Goal: Information Seeking & Learning: Understand process/instructions

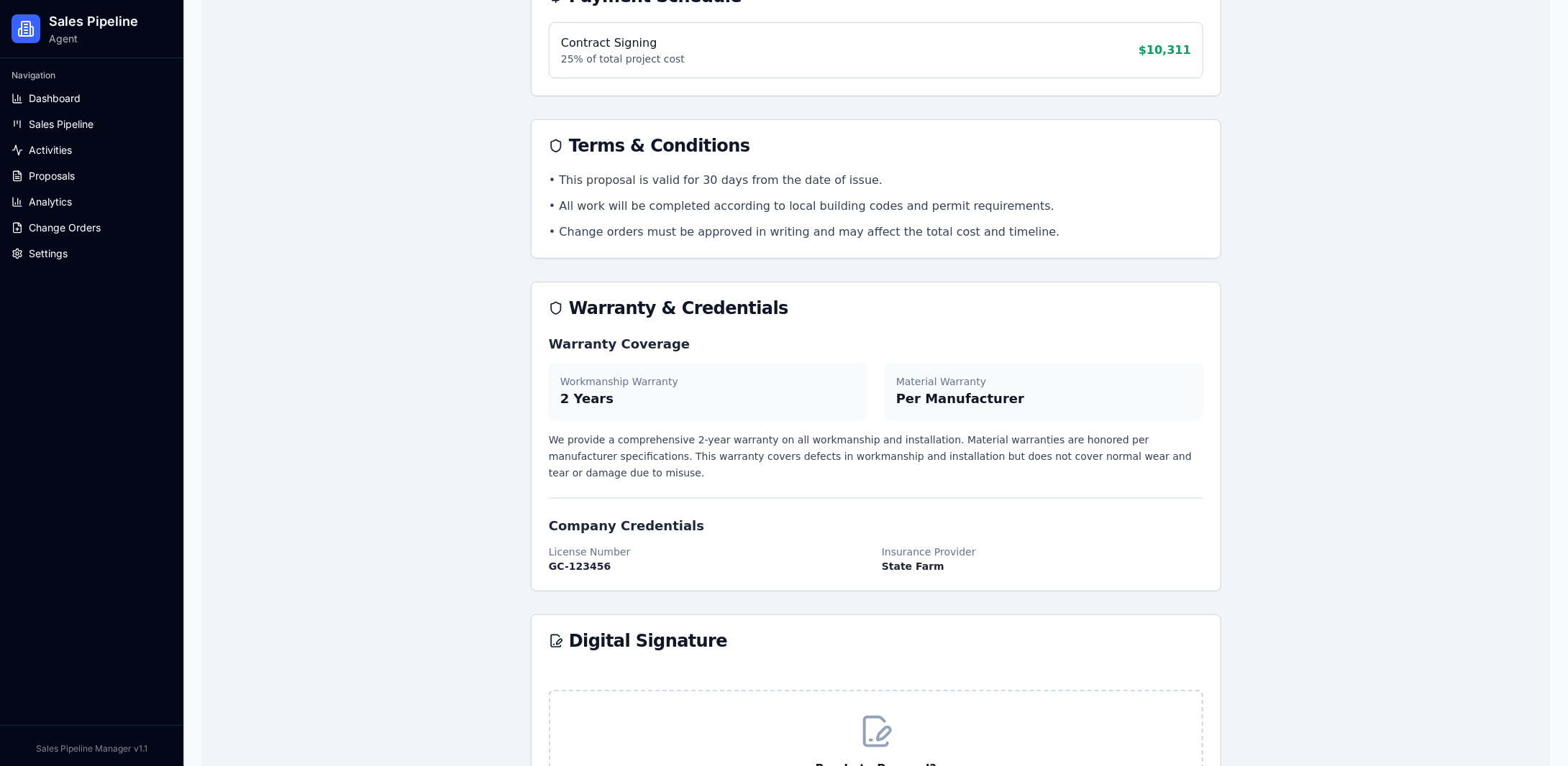
scroll to position [3019, 0]
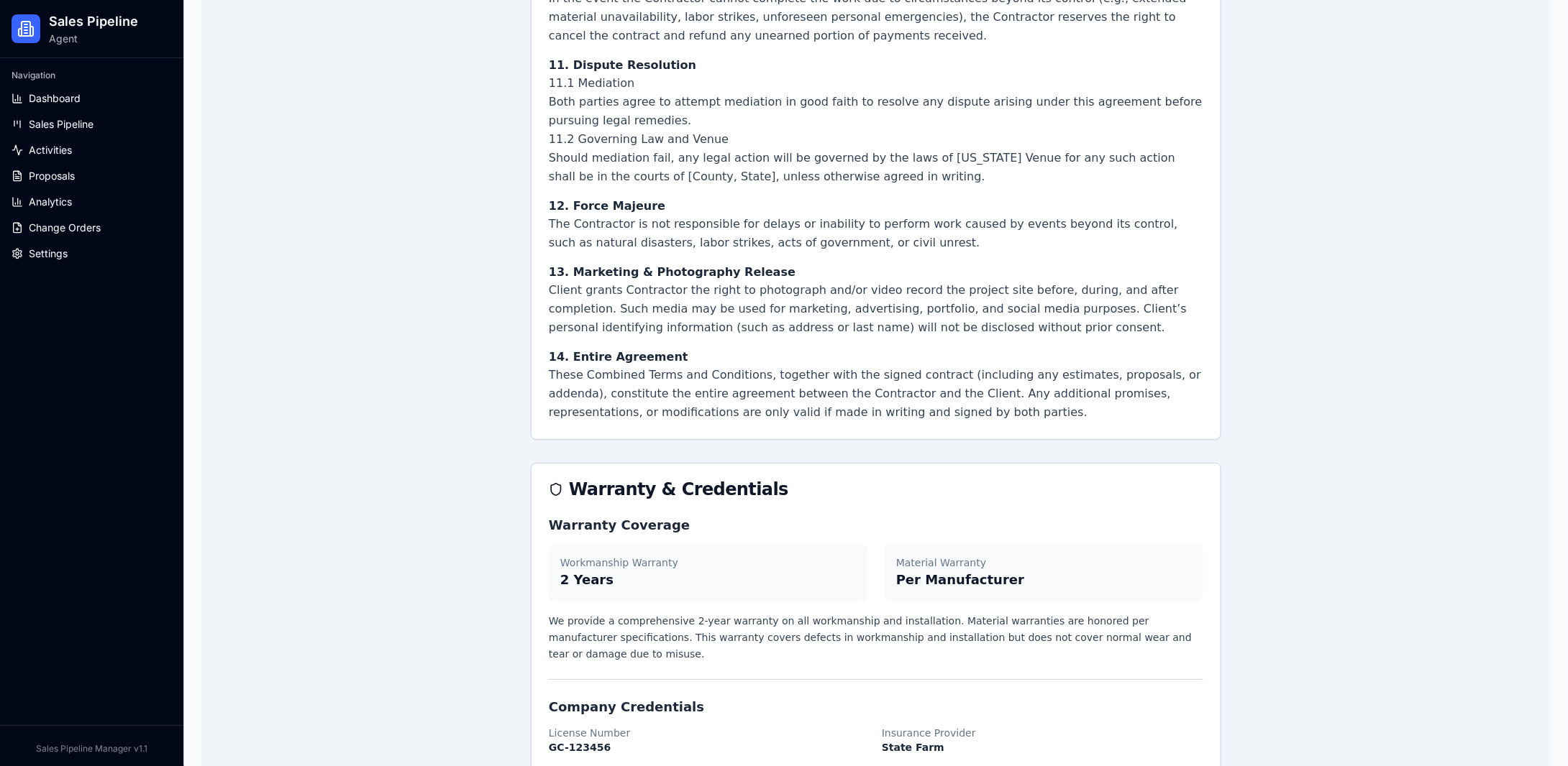
scroll to position [5319, 0]
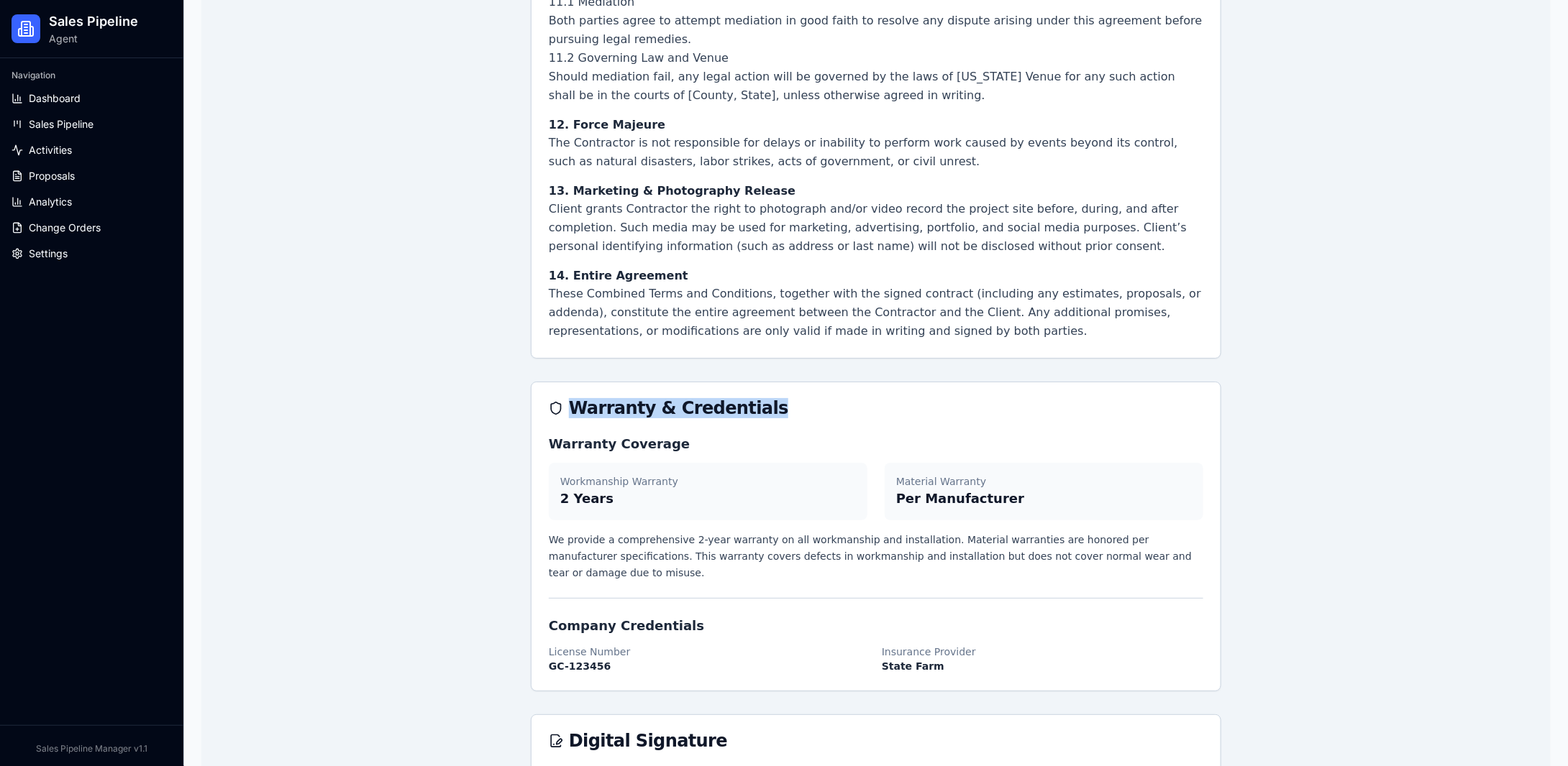
drag, startPoint x: 585, startPoint y: 279, endPoint x: 737, endPoint y: 285, distance: 152.1
click at [737, 399] on div "Warranty & Credentials" at bounding box center [876, 408] width 654 height 18
copy div "Warranty & Credentials"
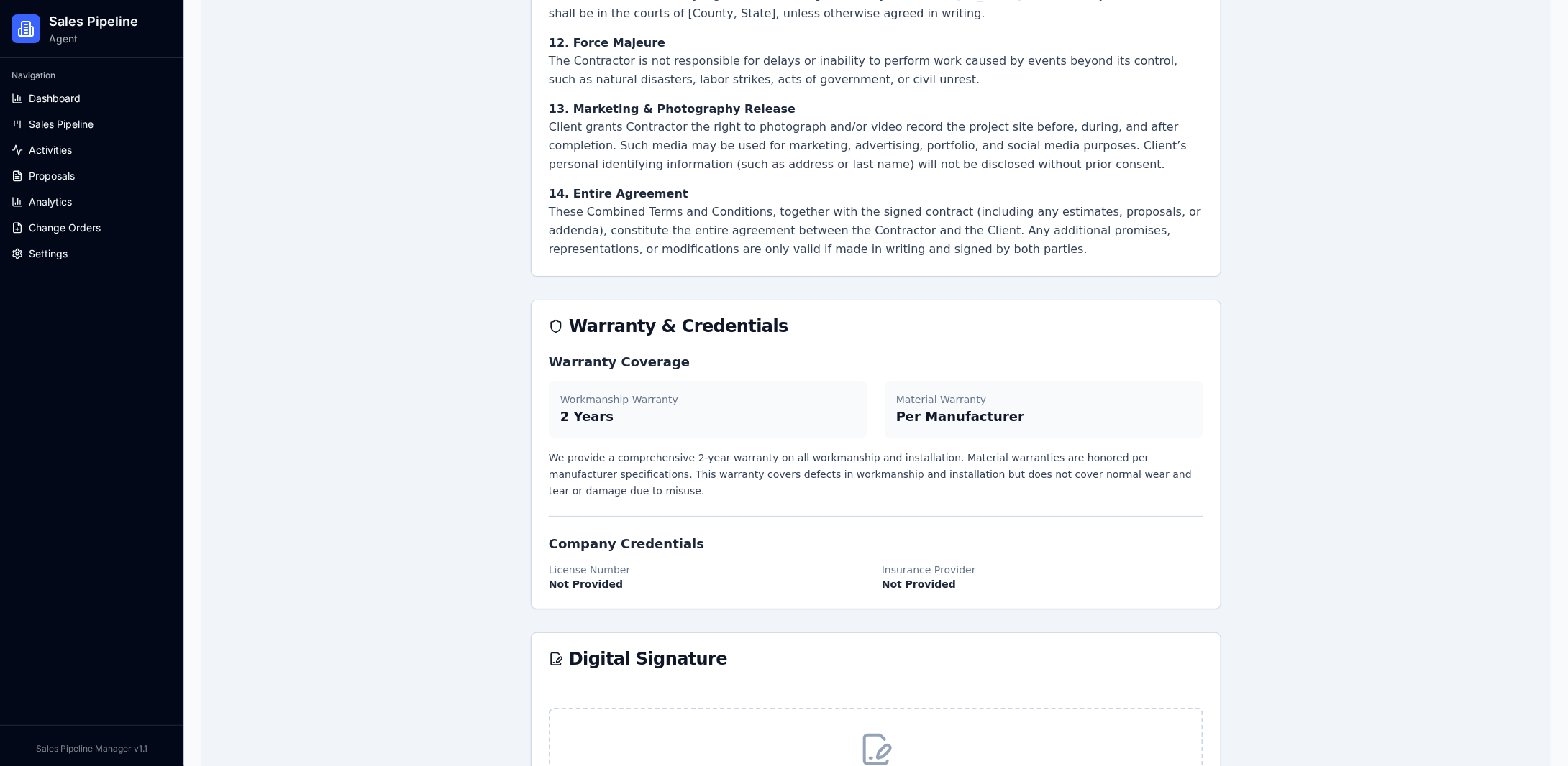
scroll to position [5463, 0]
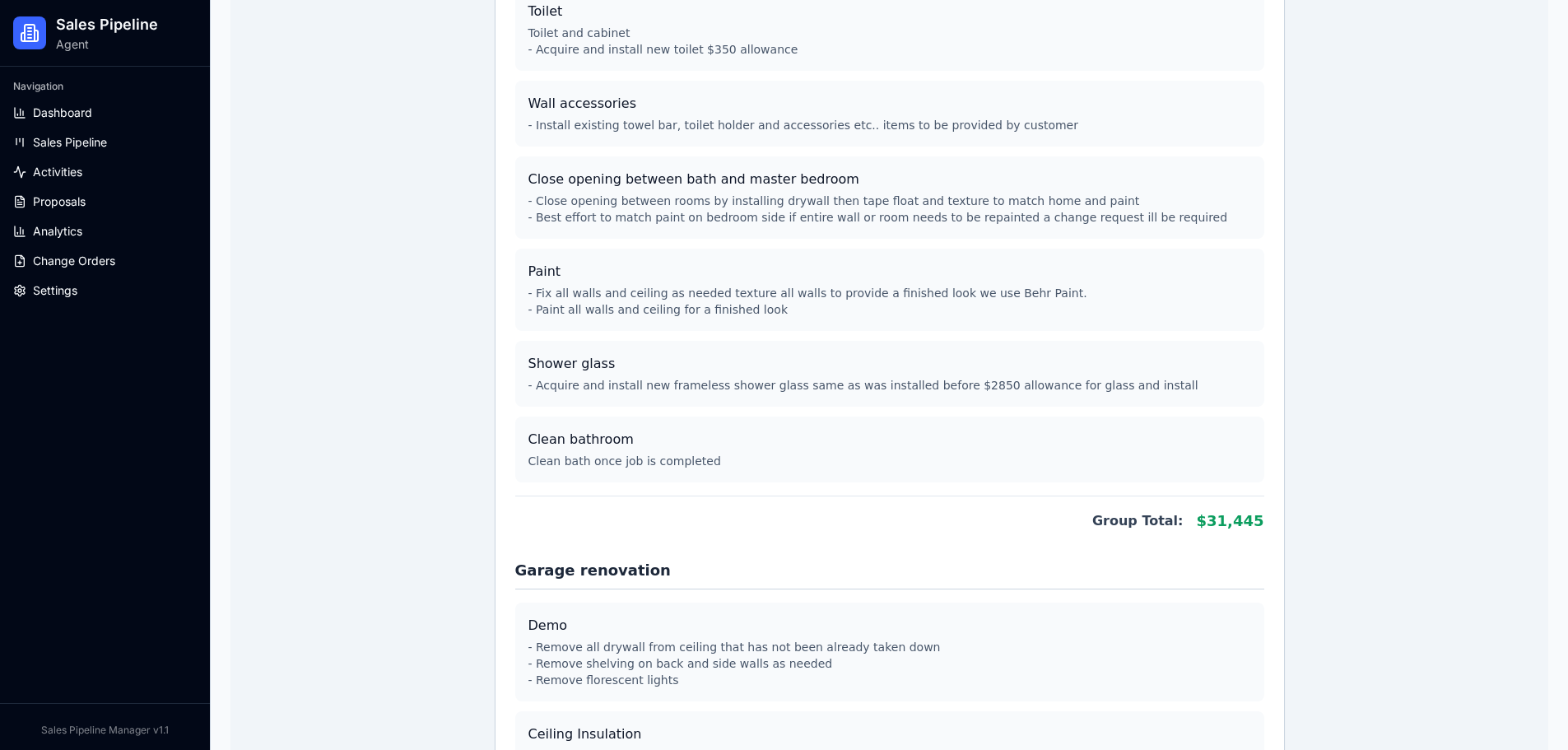
scroll to position [1894, 0]
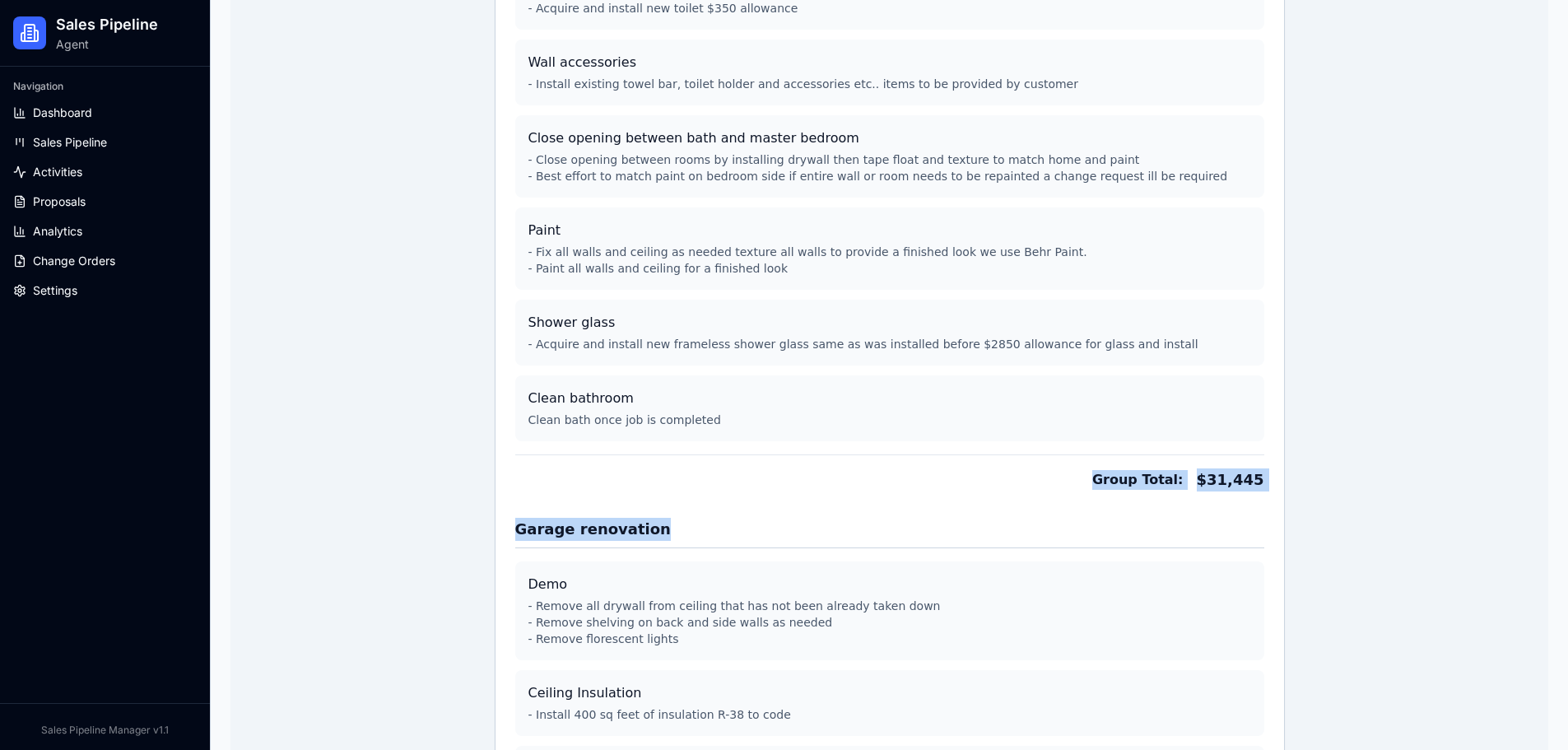
drag, startPoint x: 1124, startPoint y: 487, endPoint x: 1495, endPoint y: 513, distance: 371.9
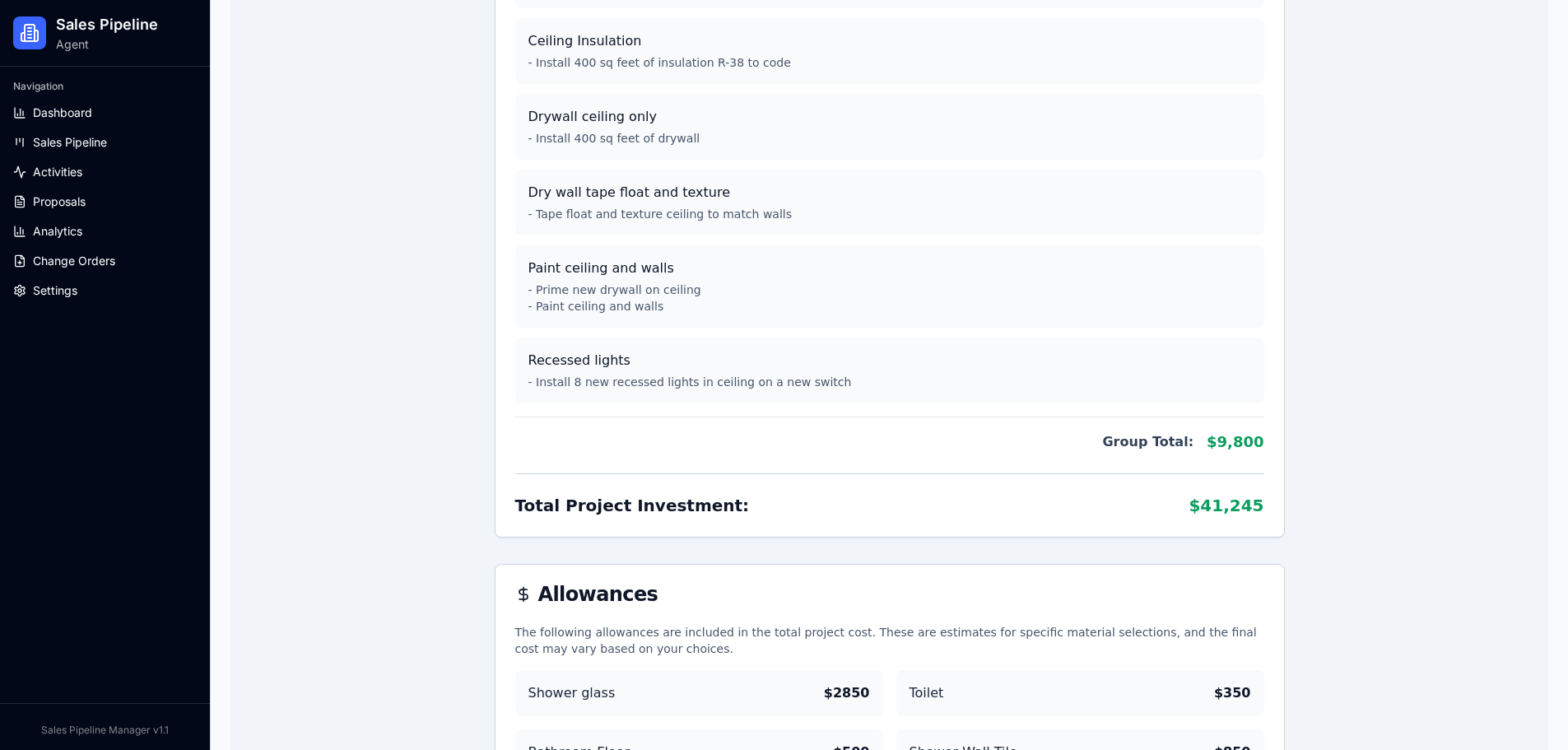
scroll to position [2552, 0]
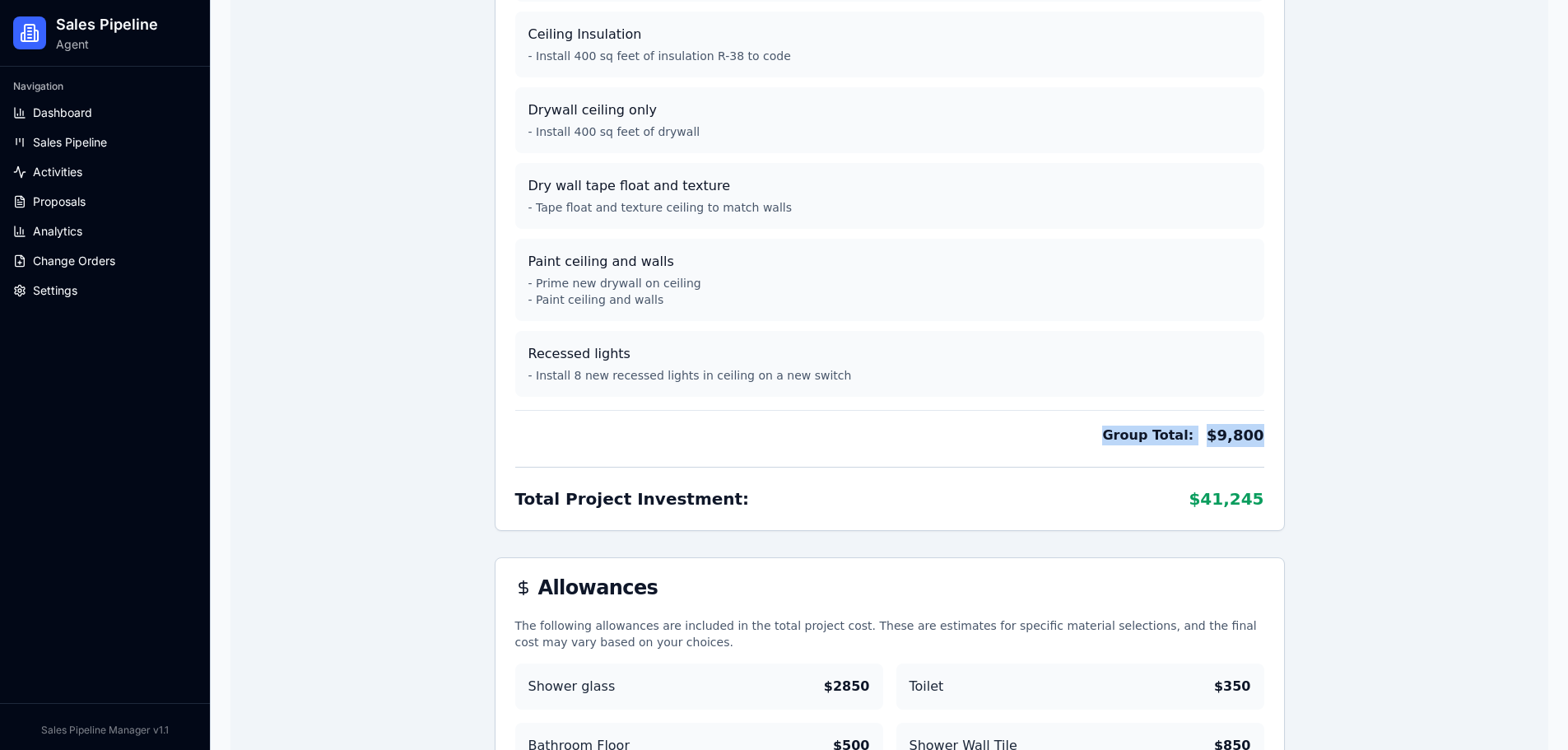
drag, startPoint x: 1070, startPoint y: 438, endPoint x: 1580, endPoint y: 471, distance: 511.1
click at [172, 529] on div "Navigation Dashboard Sales Pipeline Activities Proposals Analytics Change Order…" at bounding box center [105, 384] width 210 height 636
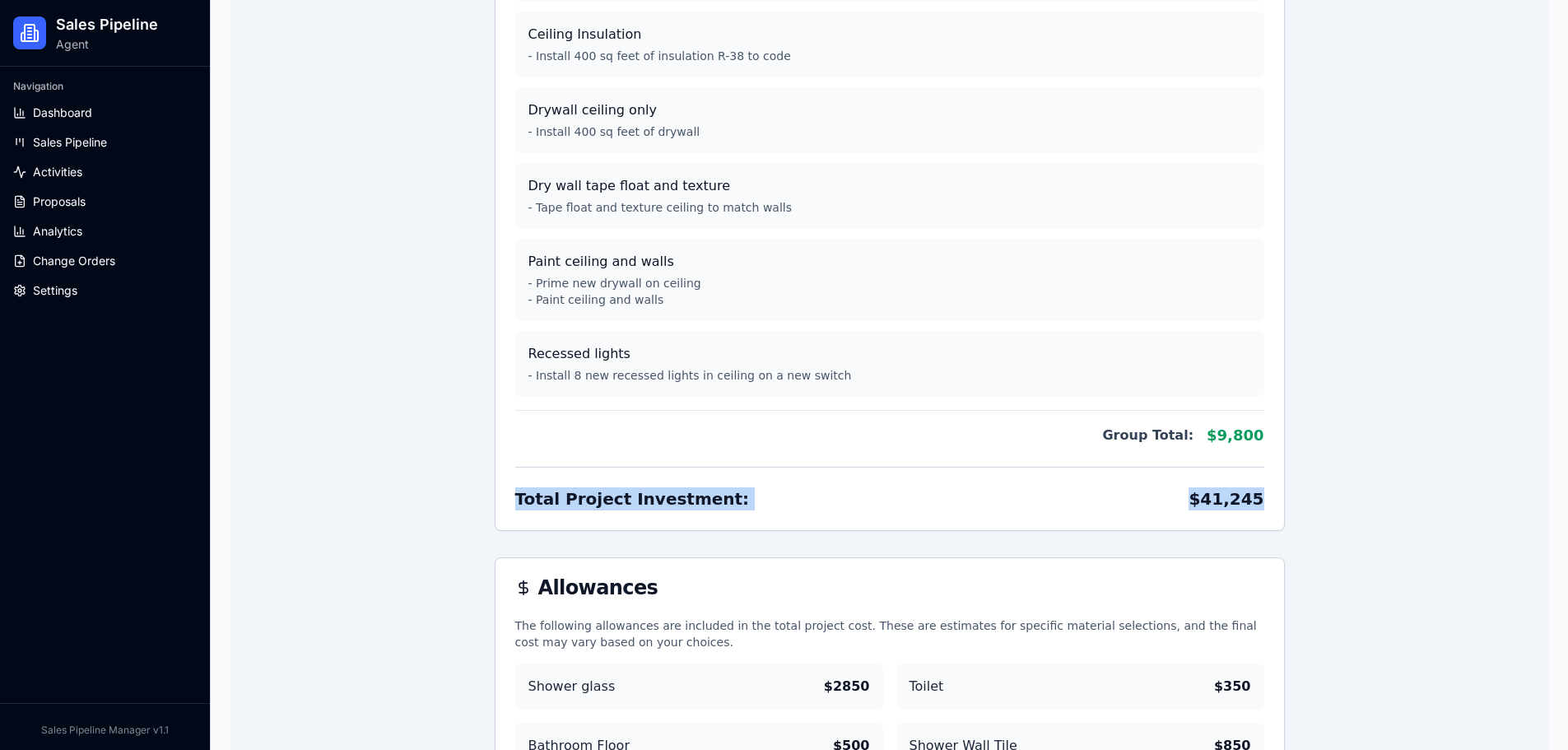
drag, startPoint x: 389, startPoint y: 524, endPoint x: 1580, endPoint y: 533, distance: 1191.0
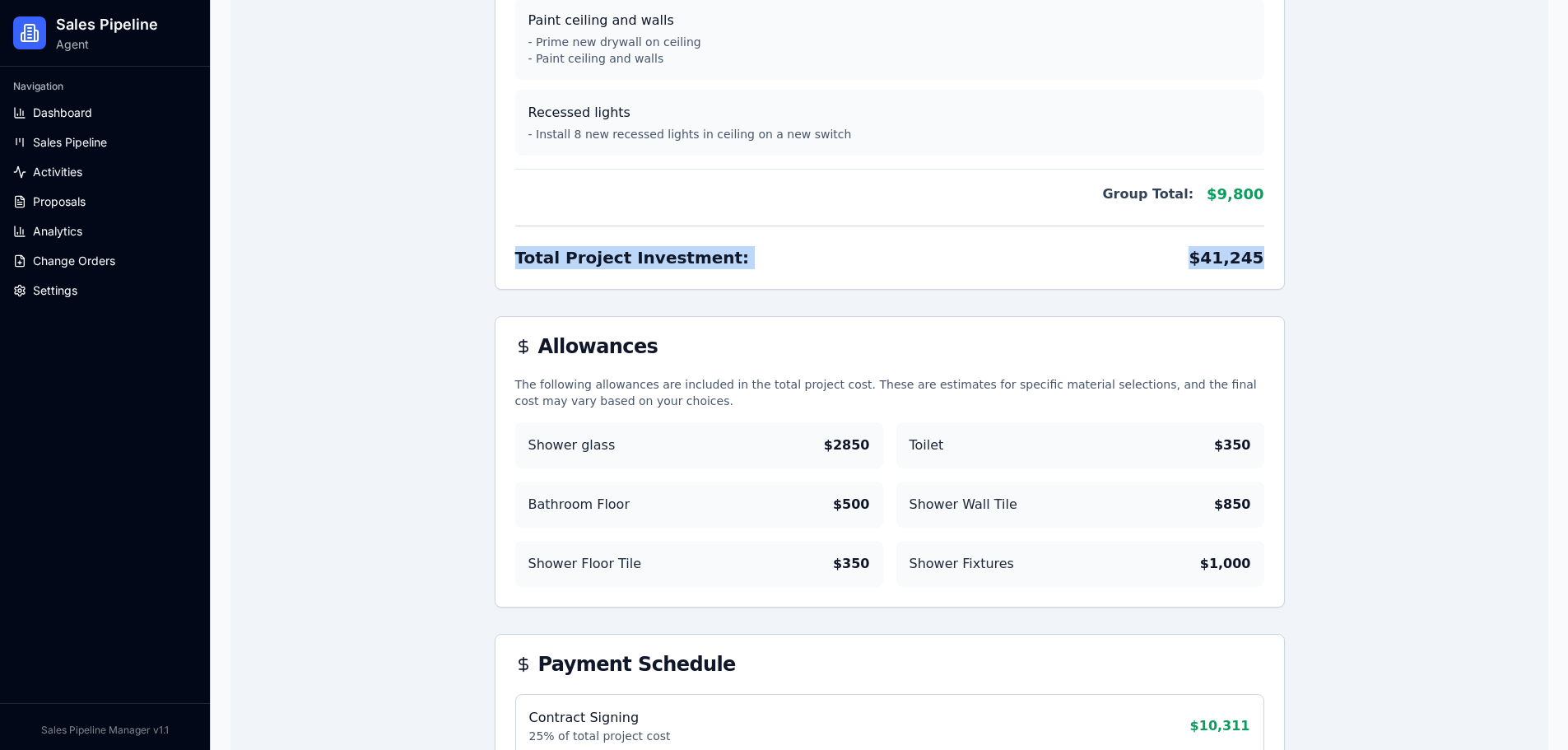
scroll to position [2799, 0]
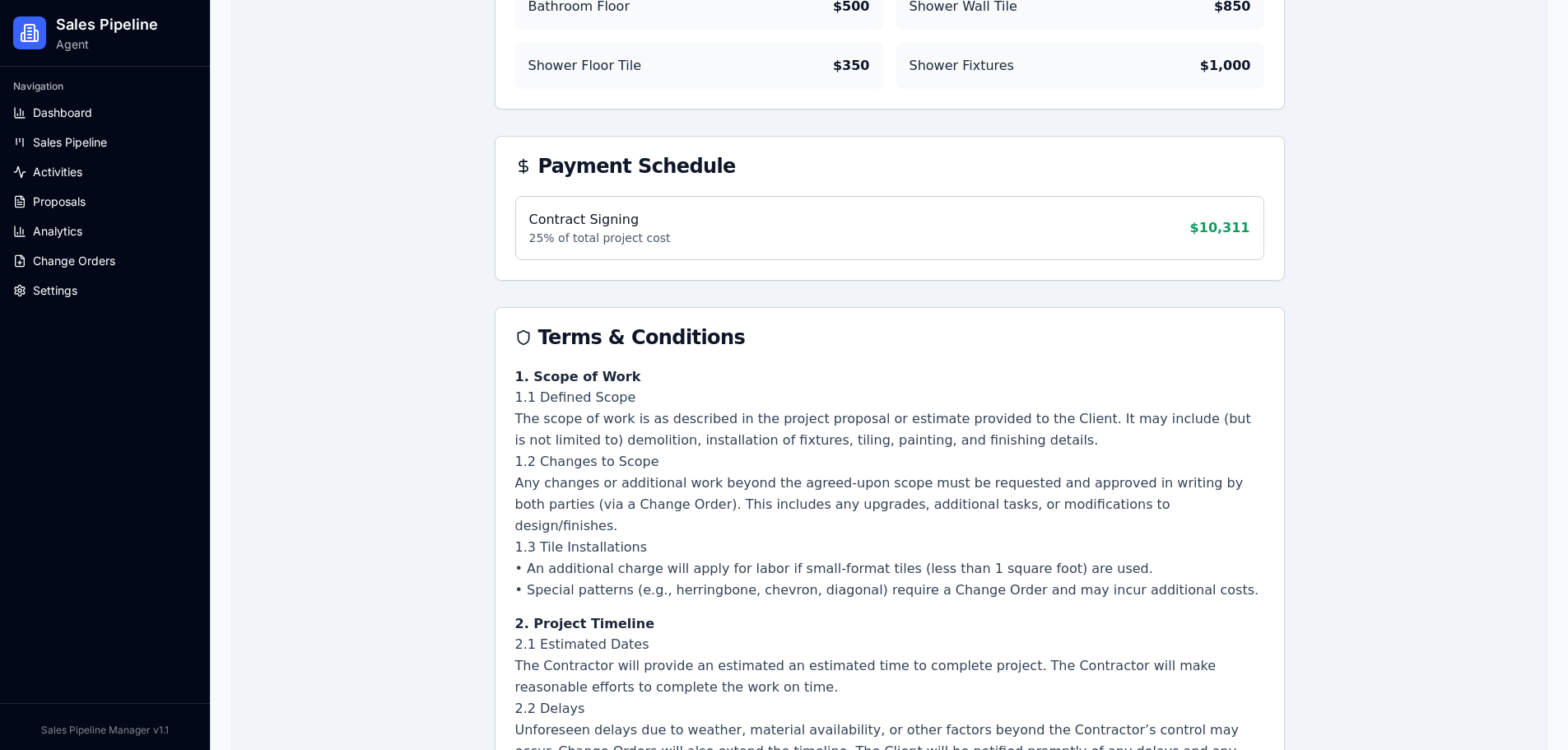
scroll to position [3293, 0]
drag, startPoint x: 931, startPoint y: 181, endPoint x: 1003, endPoint y: 184, distance: 72.1
click at [1003, 184] on div "Payment Schedule" at bounding box center [890, 165] width 788 height 59
click at [1003, 175] on div "Payment Schedule" at bounding box center [890, 164] width 749 height 20
drag, startPoint x: 992, startPoint y: 180, endPoint x: 383, endPoint y: 195, distance: 609.2
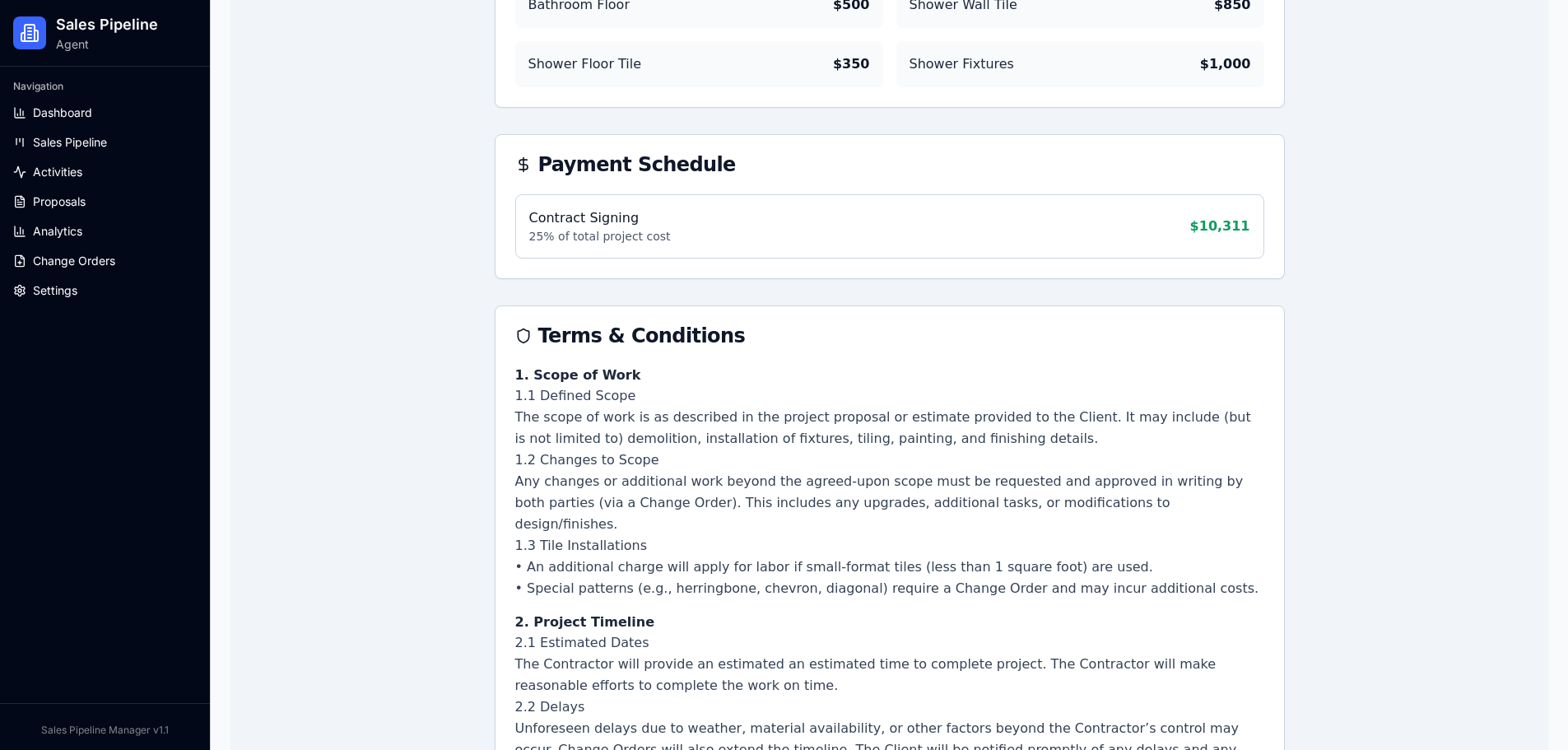
click at [383, 195] on div "Proposal Review C&S Remodeling Viewed Proposal Under Review - This proposal is …" at bounding box center [890, 526] width 1318 height 7600
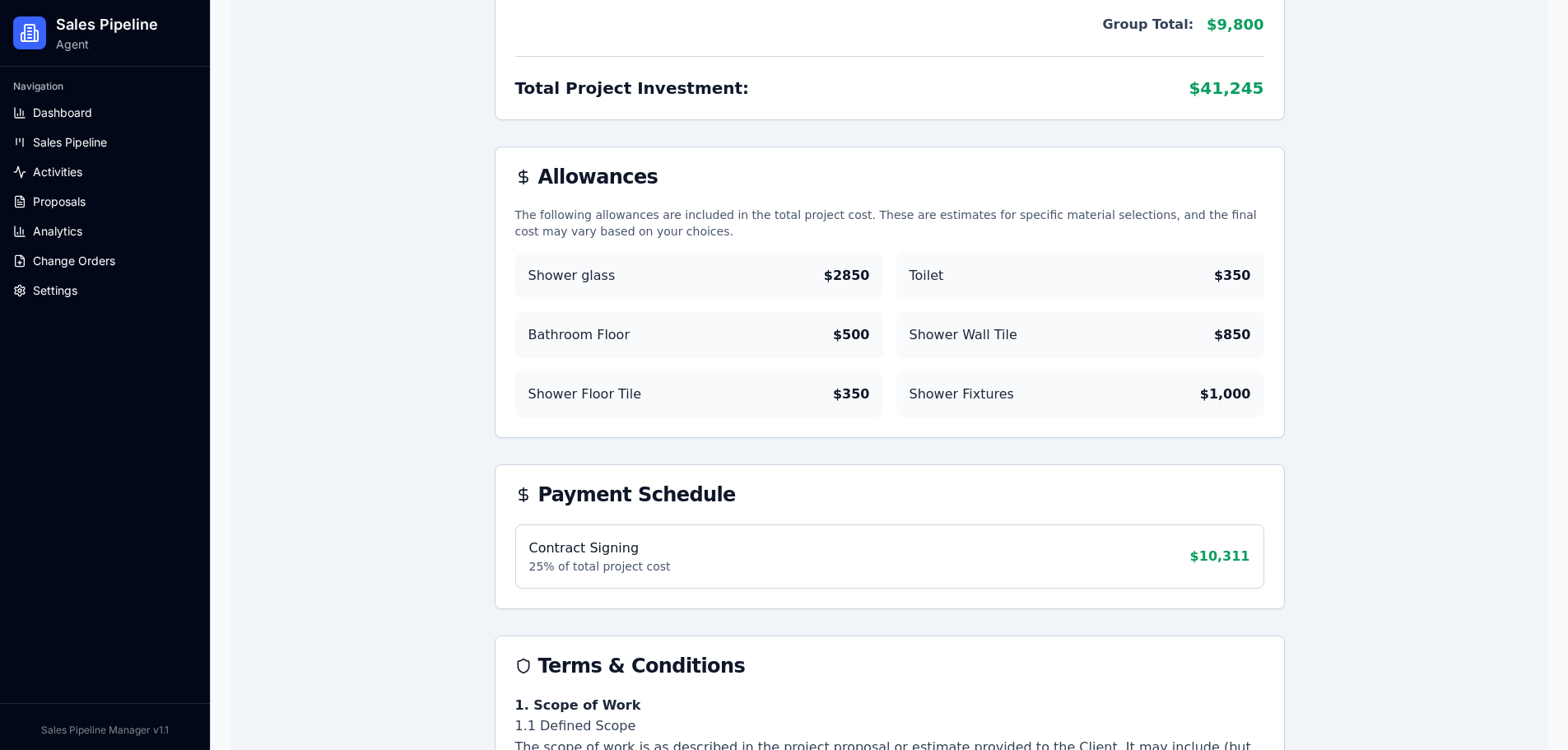
scroll to position [2964, 0]
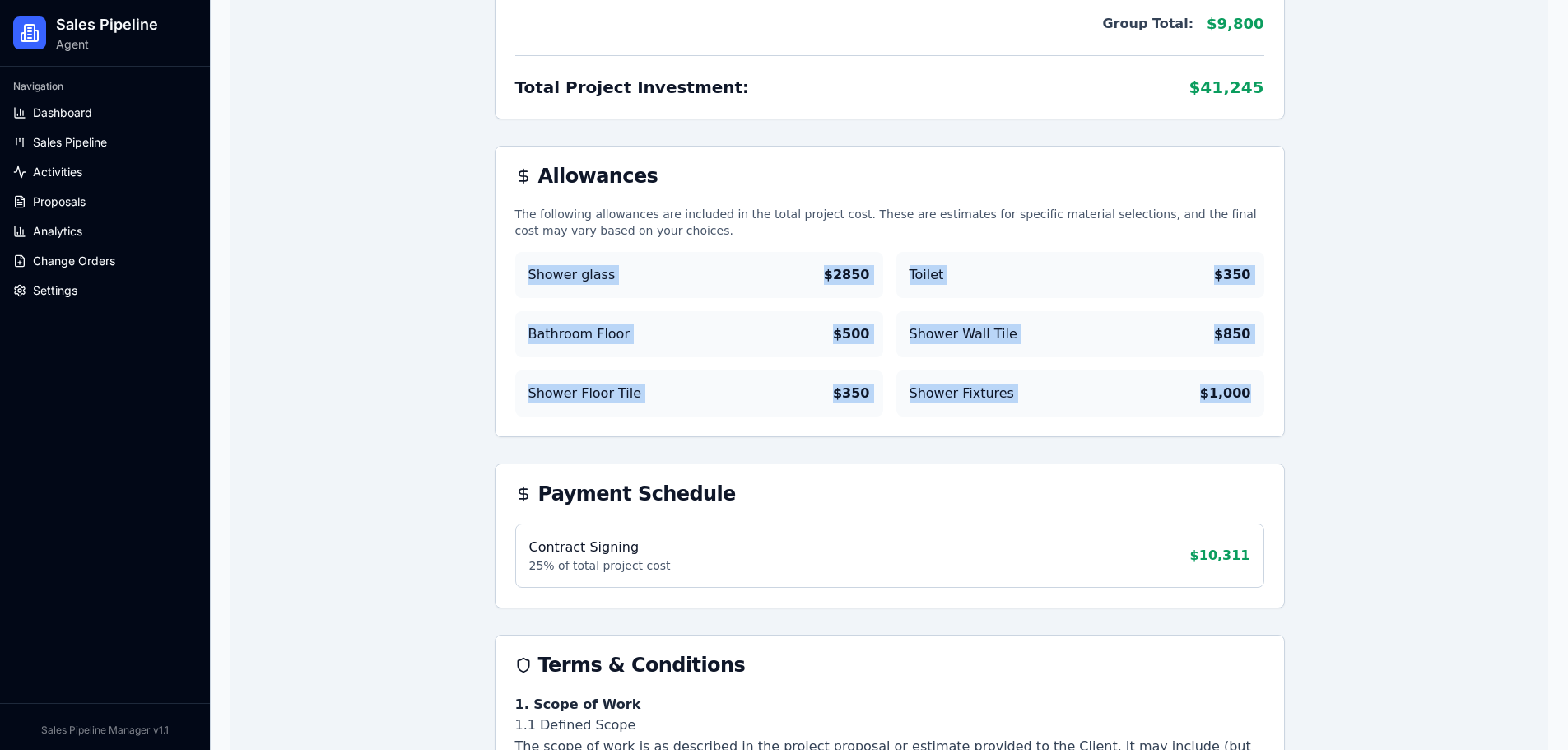
drag, startPoint x: 774, startPoint y: 341, endPoint x: 1287, endPoint y: 426, distance: 520.0
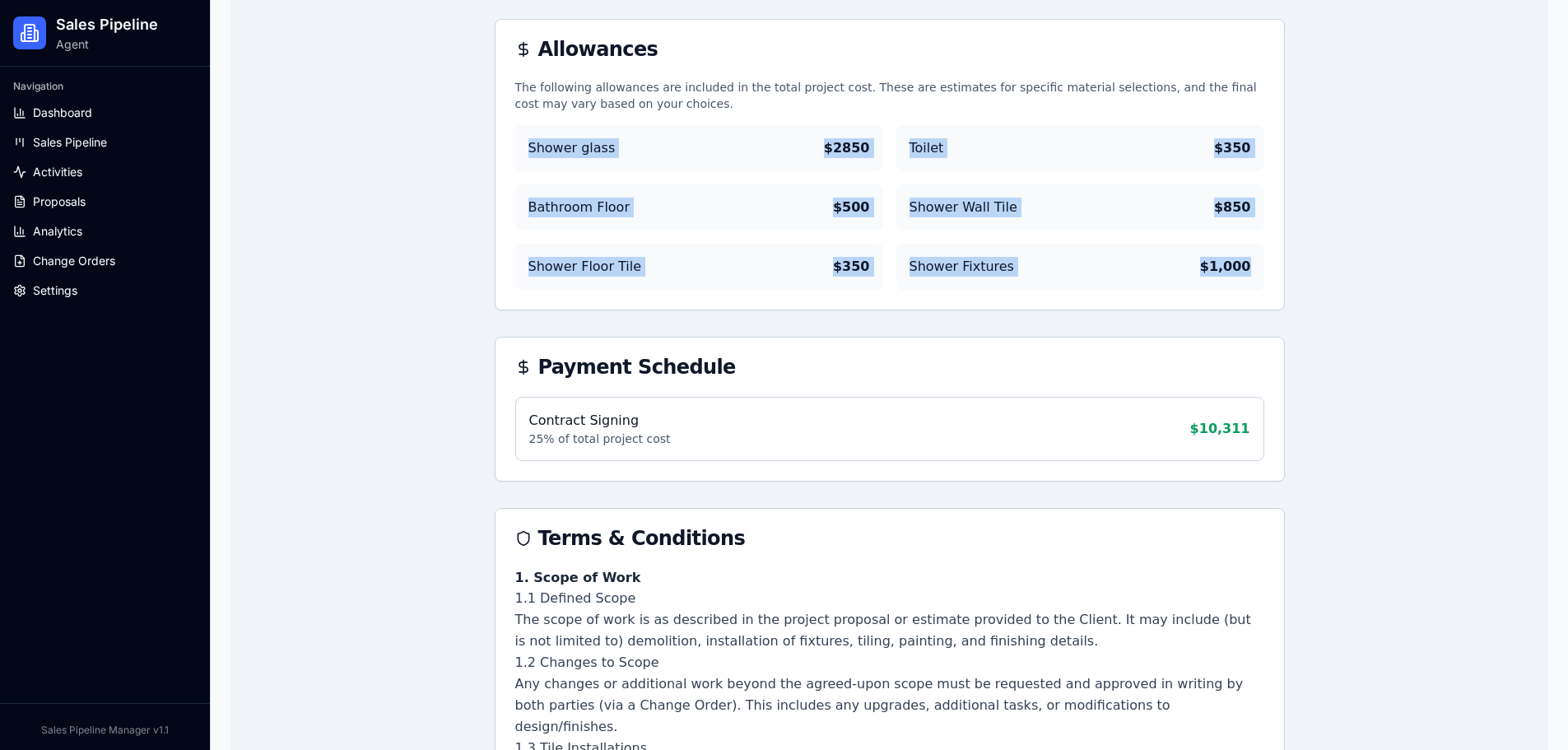
scroll to position [3211, 0]
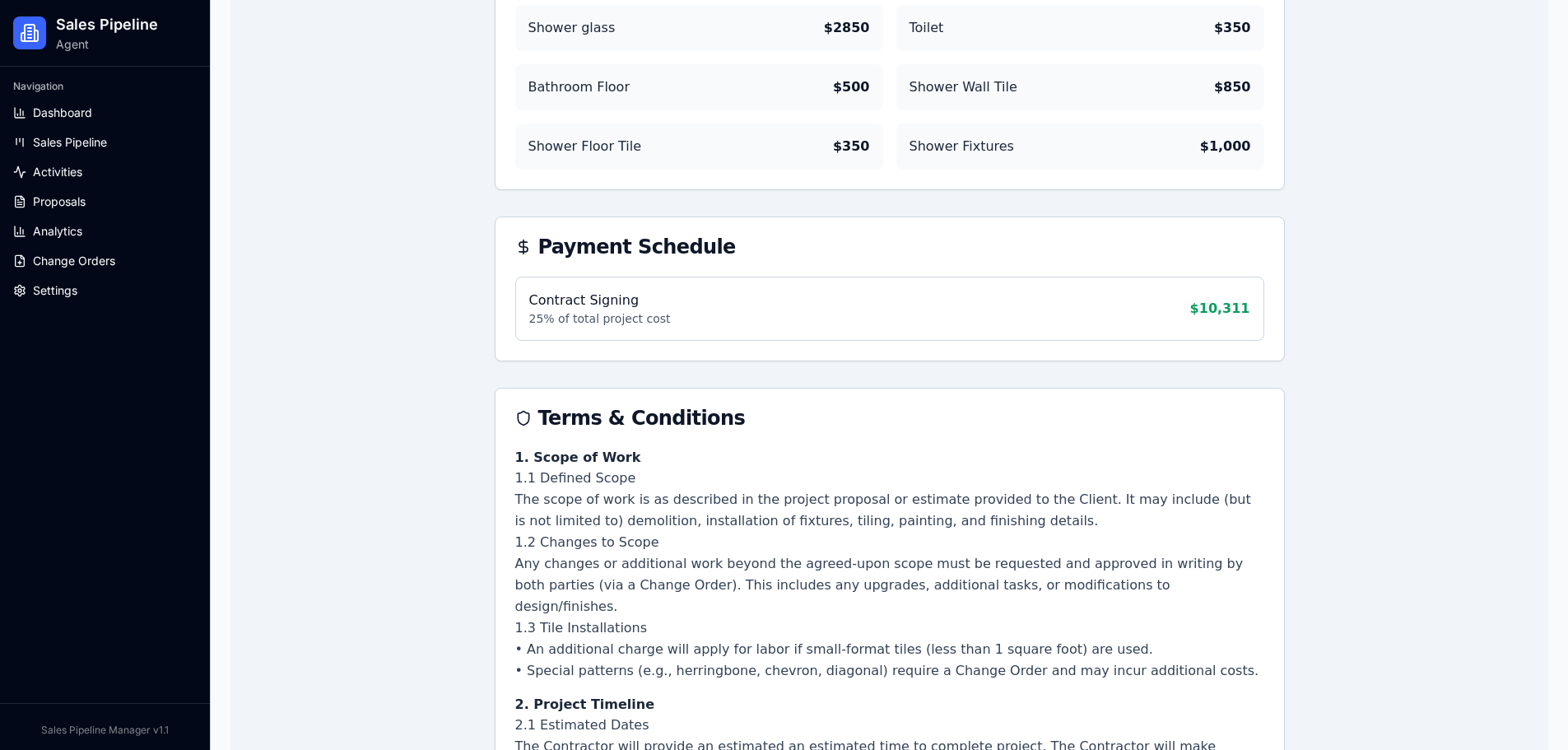
click at [1269, 437] on div "Terms & Conditions" at bounding box center [890, 418] width 788 height 59
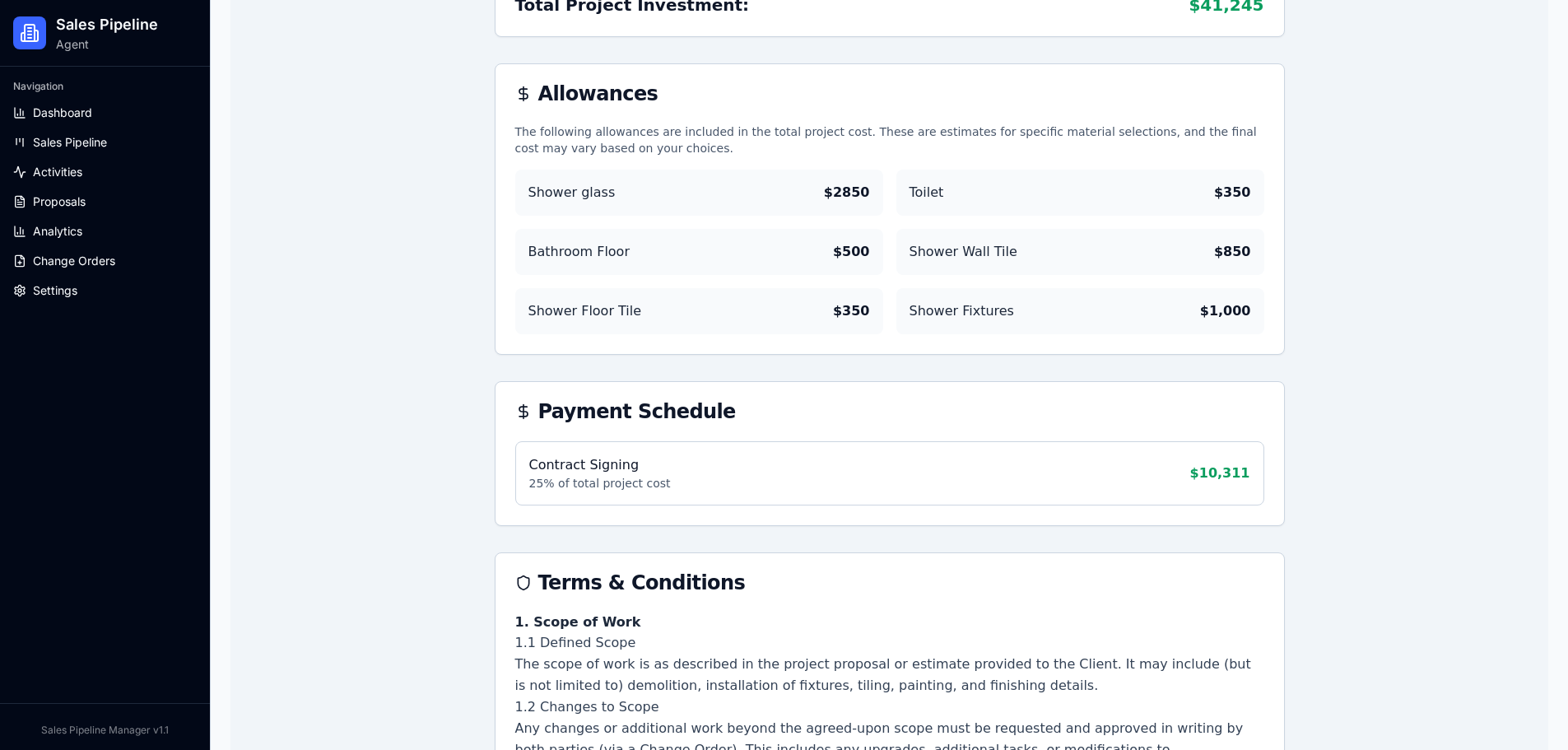
scroll to position [2964, 0]
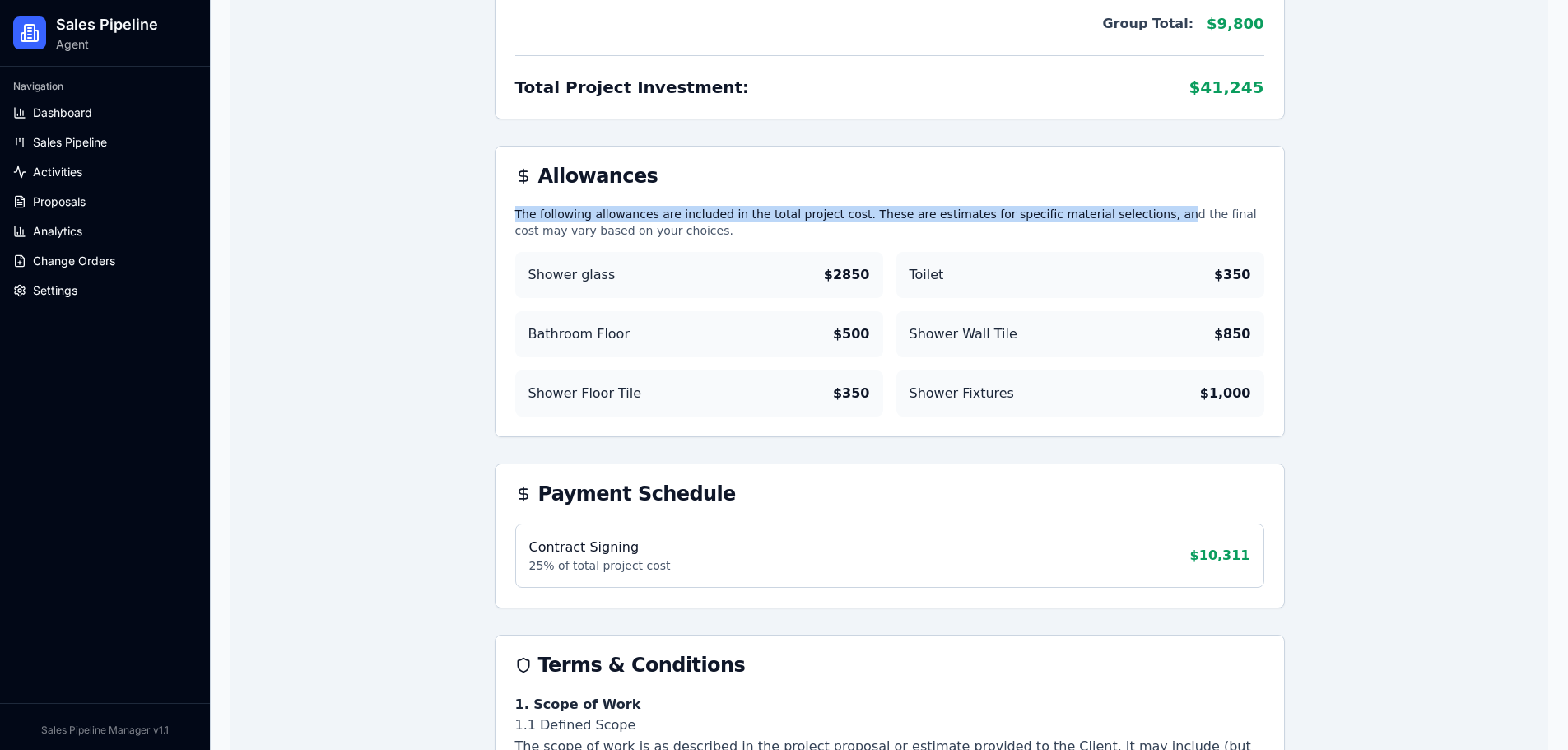
drag, startPoint x: 988, startPoint y: 217, endPoint x: 1097, endPoint y: 231, distance: 109.9
click at [1097, 231] on div "Allowances The following allowances are included in the total project cost. The…" at bounding box center [890, 292] width 790 height 292
click at [1097, 231] on p "The following allowances are included in the total project cost. These are esti…" at bounding box center [890, 223] width 749 height 33
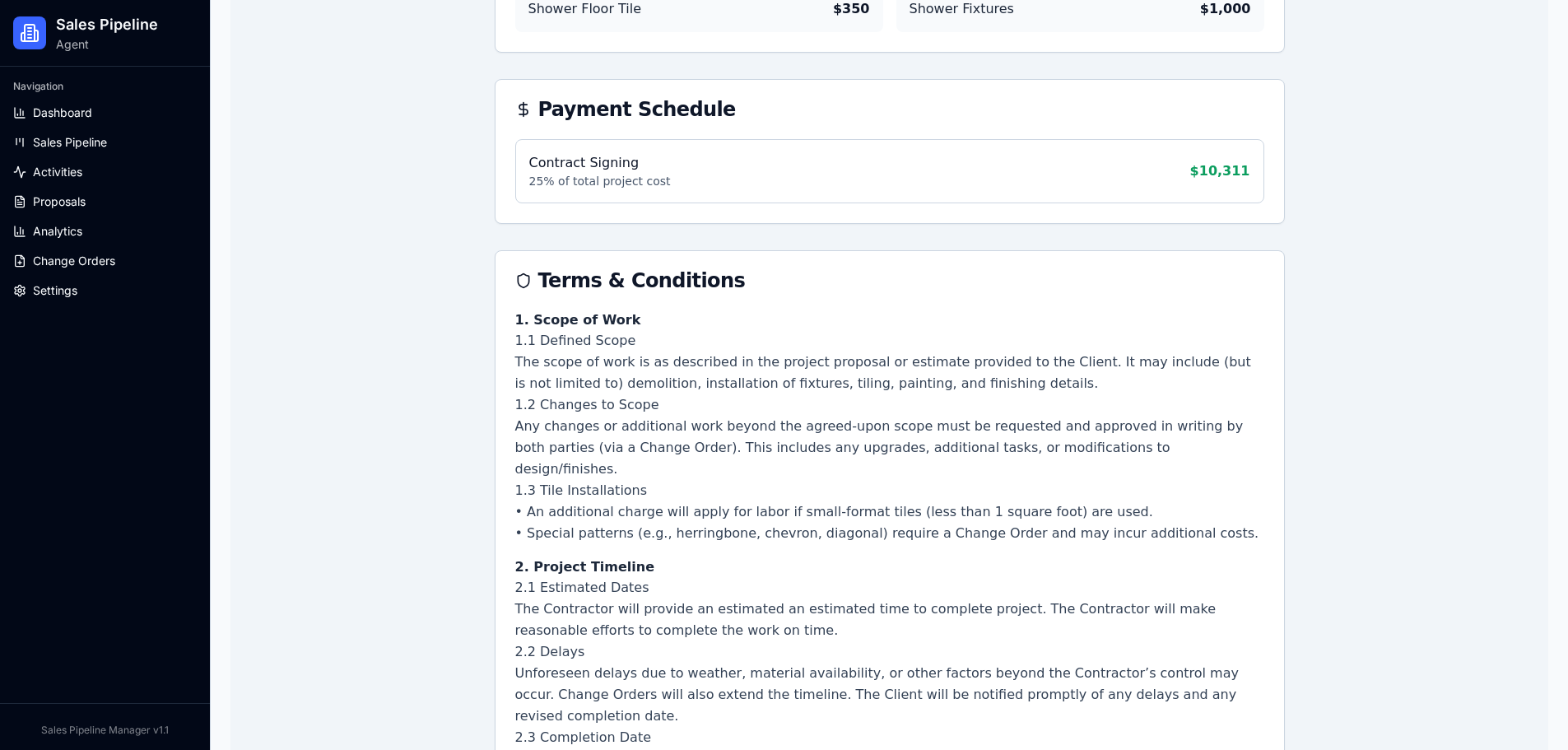
scroll to position [3375, 0]
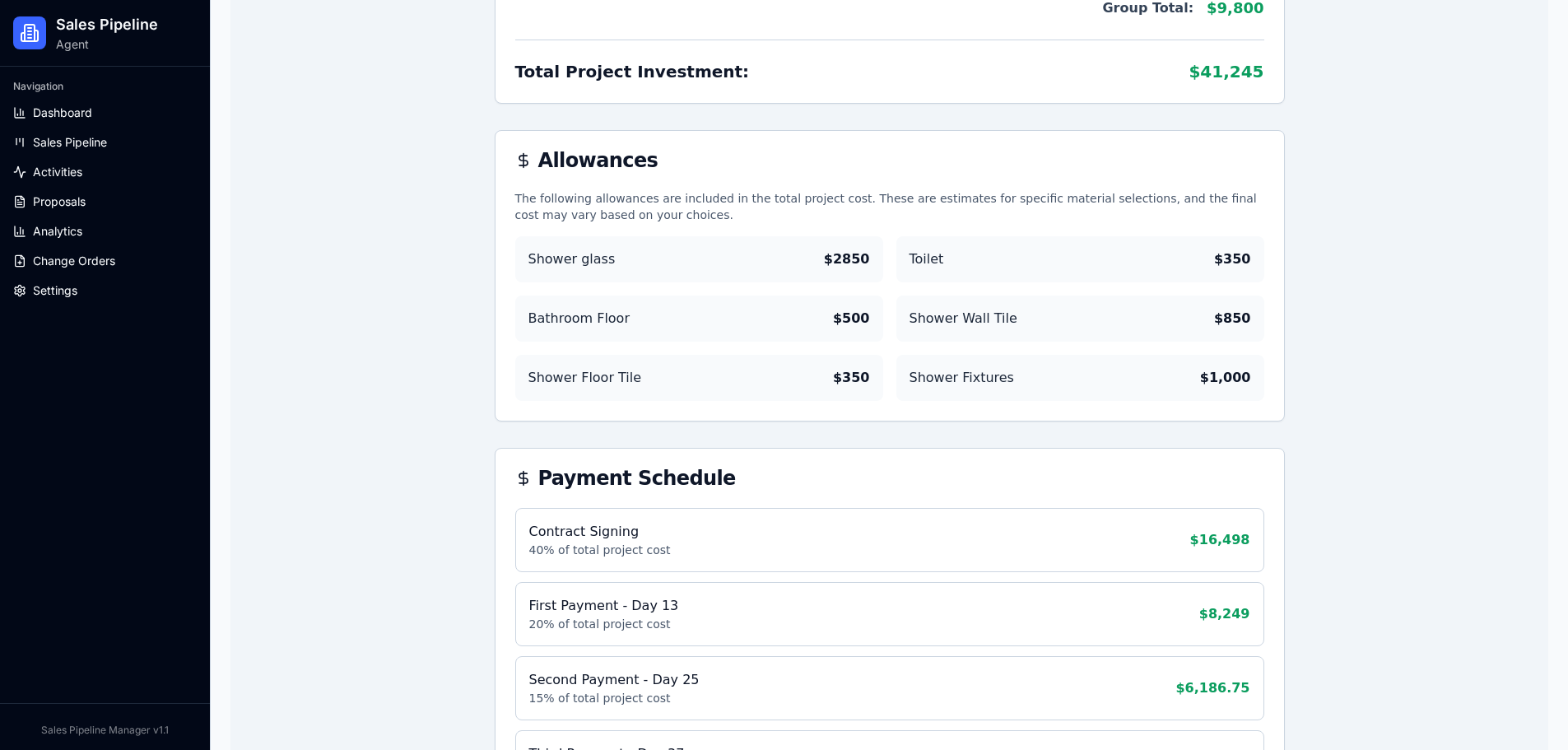
scroll to position [3293, 0]
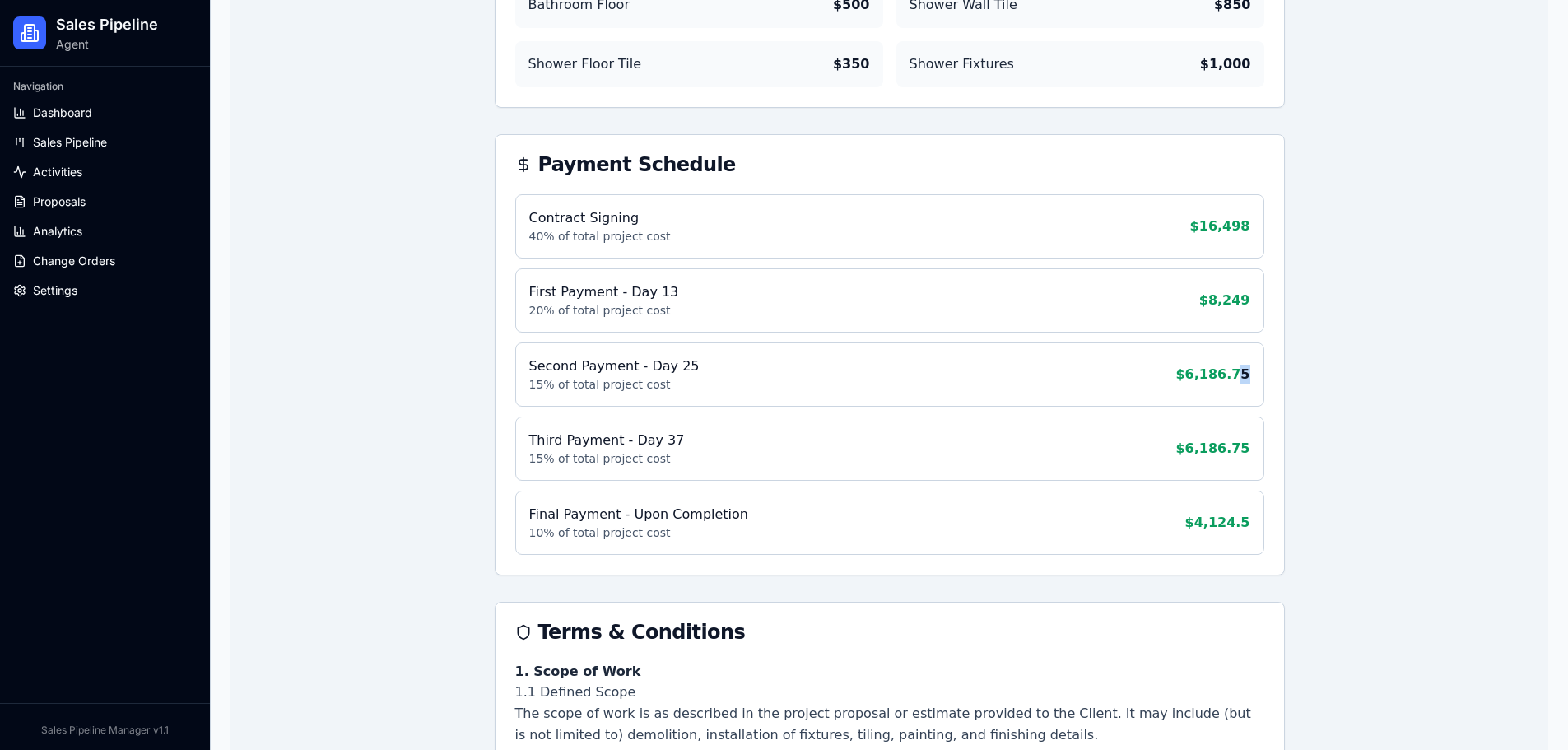
drag, startPoint x: 1241, startPoint y: 387, endPoint x: 1258, endPoint y: 388, distance: 17.0
click at [1258, 388] on div "Second Payment - Day 25 15 % of total project cost $ 6,186.75" at bounding box center [890, 375] width 749 height 65
click at [1241, 384] on span "$ 6,186.75" at bounding box center [1213, 375] width 74 height 20
drag, startPoint x: 1255, startPoint y: 386, endPoint x: 1264, endPoint y: 385, distance: 9.1
click at [1264, 385] on div "Second Payment - Day 25 15 % of total project cost $ 6,186.75" at bounding box center [890, 375] width 749 height 65
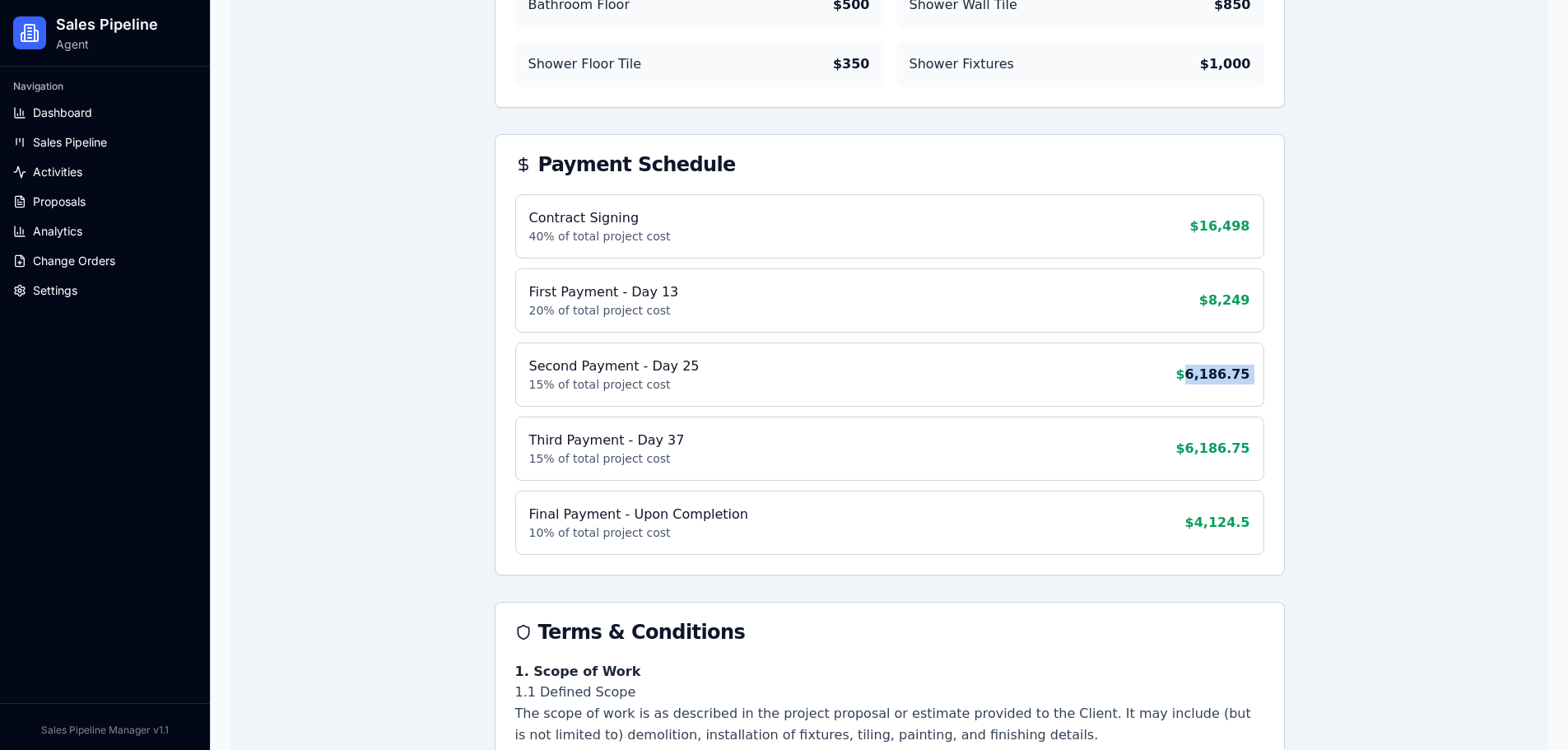
click at [1252, 394] on div "Second Payment - Day 25 15 % of total project cost $ 6,186.75" at bounding box center [890, 375] width 749 height 65
drag, startPoint x: 1254, startPoint y: 417, endPoint x: 1249, endPoint y: 404, distance: 13.9
click at [1253, 407] on div "Second Payment - Day 25 15 % of total project cost $ 6,186.75" at bounding box center [890, 375] width 749 height 65
click at [1278, 312] on div "Contract Signing 40 % of total project cost $ 16,498 First Payment - Day 13 20 …" at bounding box center [890, 385] width 788 height 381
click at [1262, 323] on div "First Payment - Day 13 20 % of total project cost $ 8,249" at bounding box center [890, 300] width 749 height 65
